Goal: Navigation & Orientation: Understand site structure

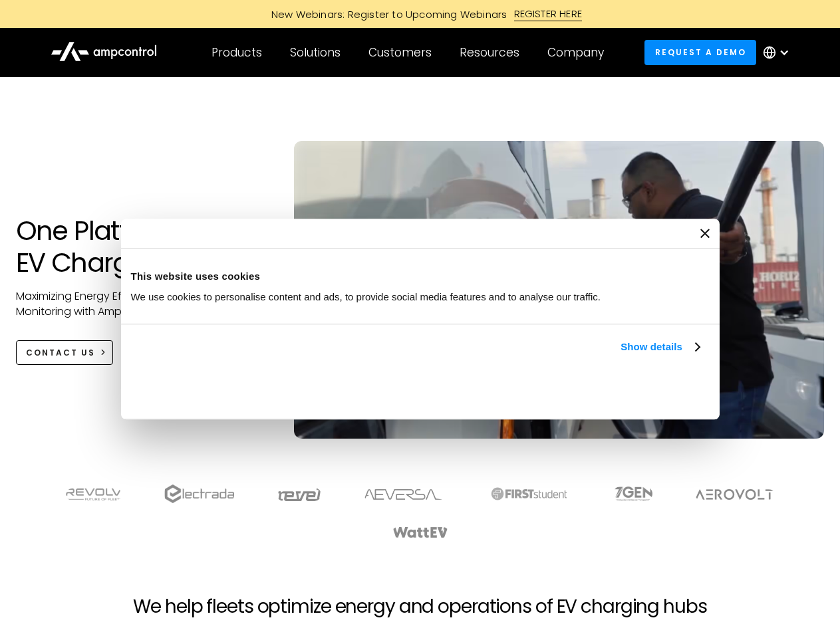
click at [620, 355] on link "Show details" at bounding box center [659, 347] width 78 height 16
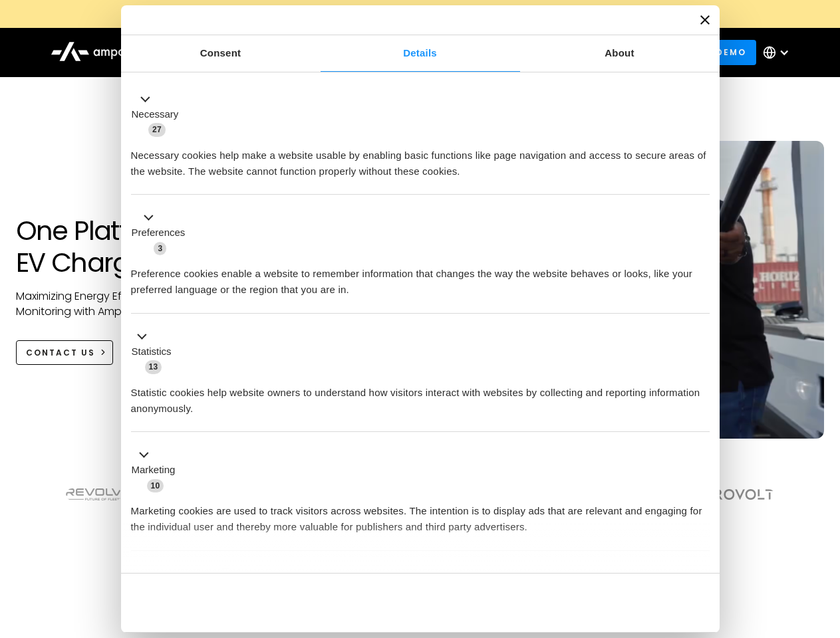
click at [701, 180] on div "Necessary cookies help make a website usable by enabling basic functions like p…" at bounding box center [420, 159] width 578 height 42
click at [825, 536] on section at bounding box center [420, 512] width 840 height 82
click at [409, 53] on div "Customers" at bounding box center [399, 52] width 63 height 15
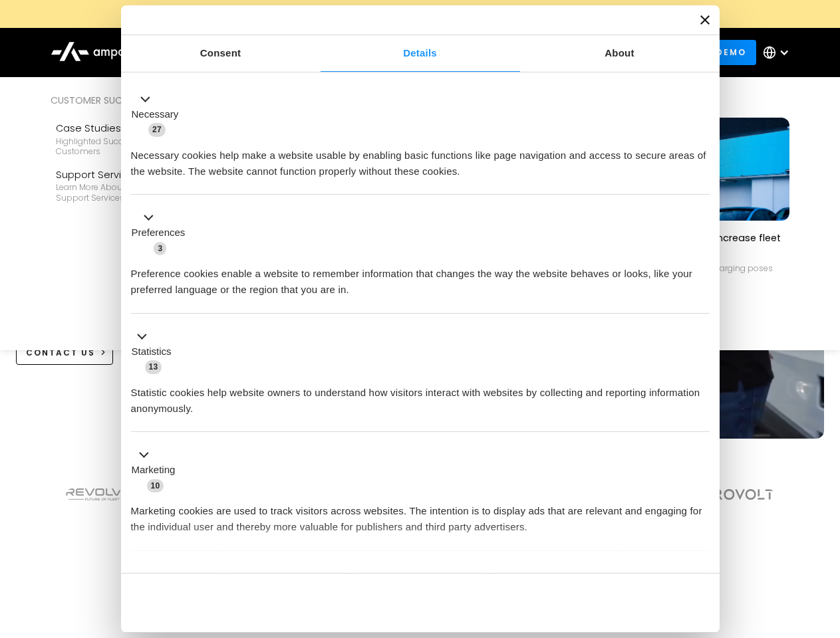
click at [236, 53] on div "Products" at bounding box center [236, 52] width 51 height 15
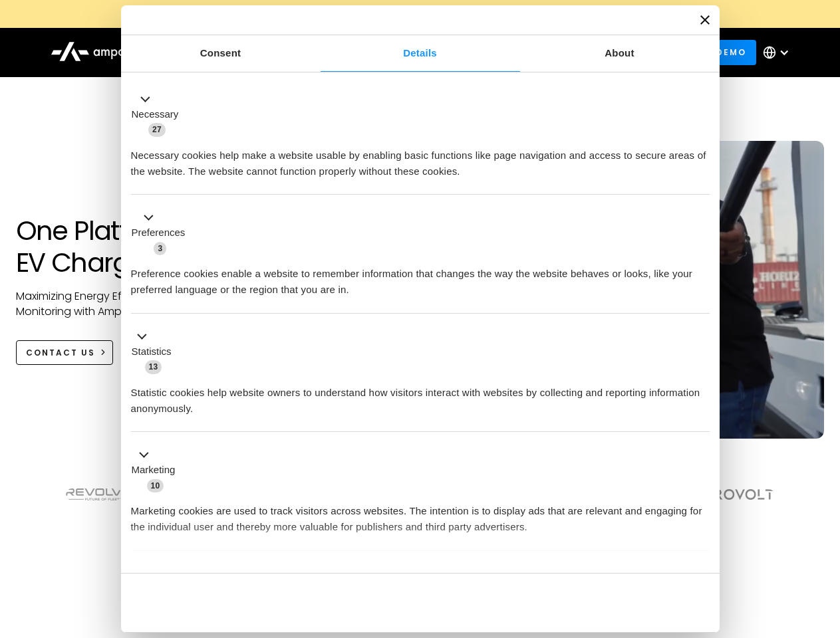
click at [316, 53] on div "Solutions" at bounding box center [315, 52] width 51 height 15
click at [402, 53] on div "Customers" at bounding box center [399, 52] width 63 height 15
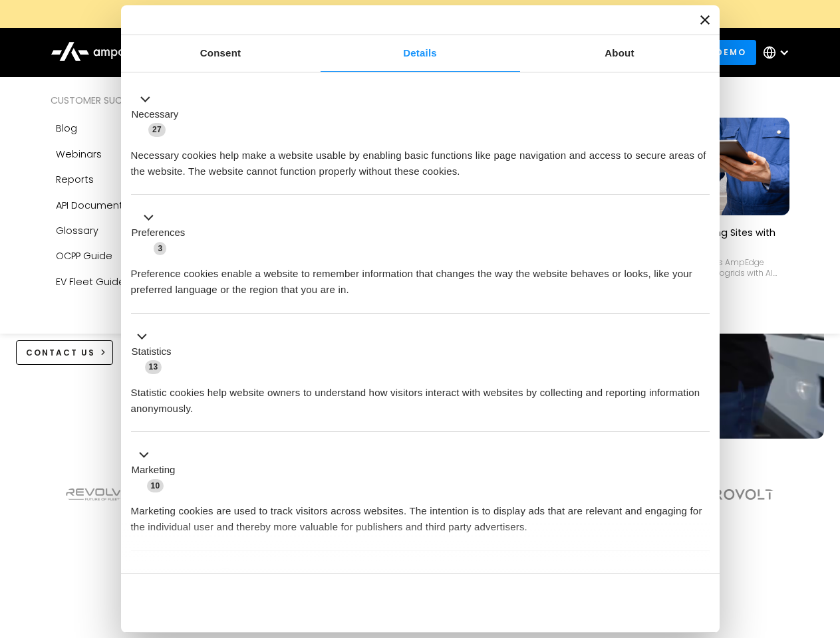
click at [492, 53] on div "Resources" at bounding box center [489, 52] width 60 height 15
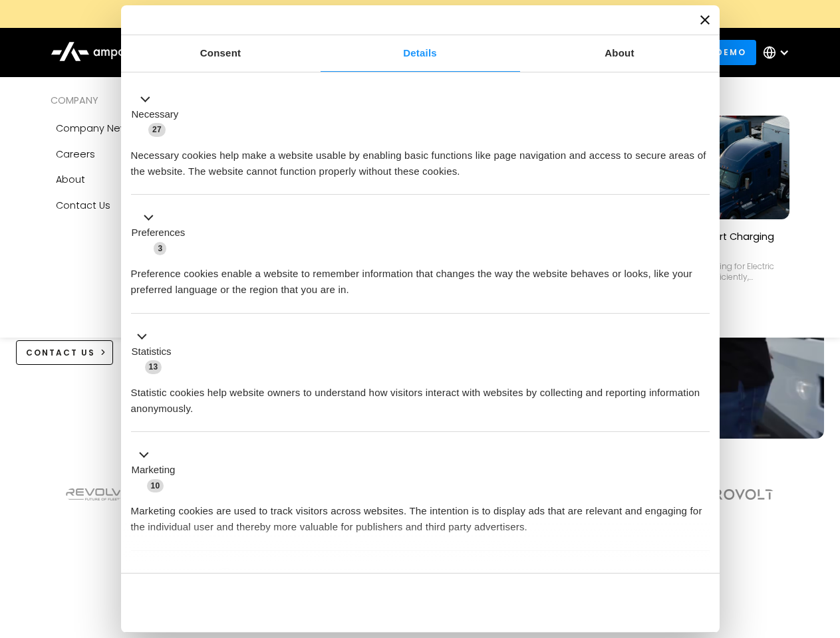
click at [580, 53] on div "Company" at bounding box center [575, 52] width 57 height 15
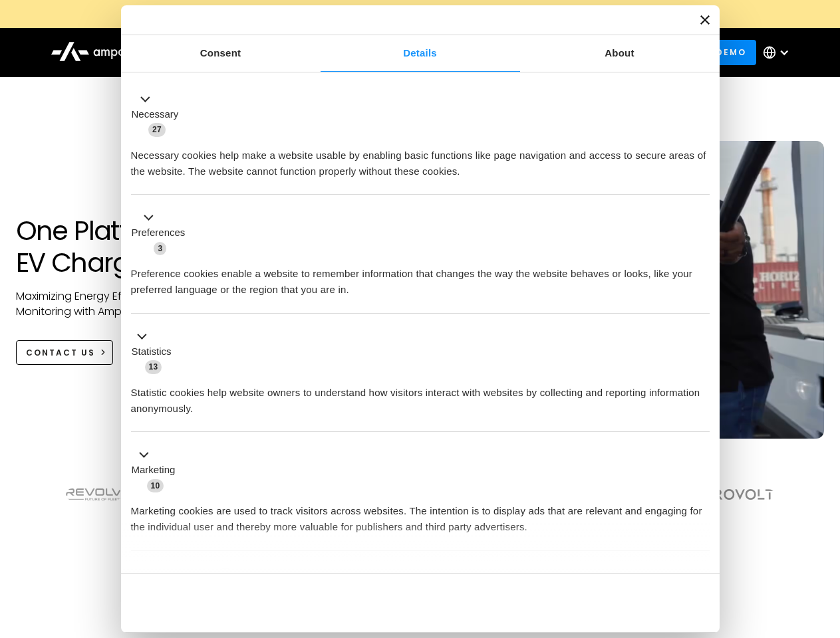
click at [779, 53] on div at bounding box center [784, 52] width 11 height 11
